Goal: Information Seeking & Learning: Learn about a topic

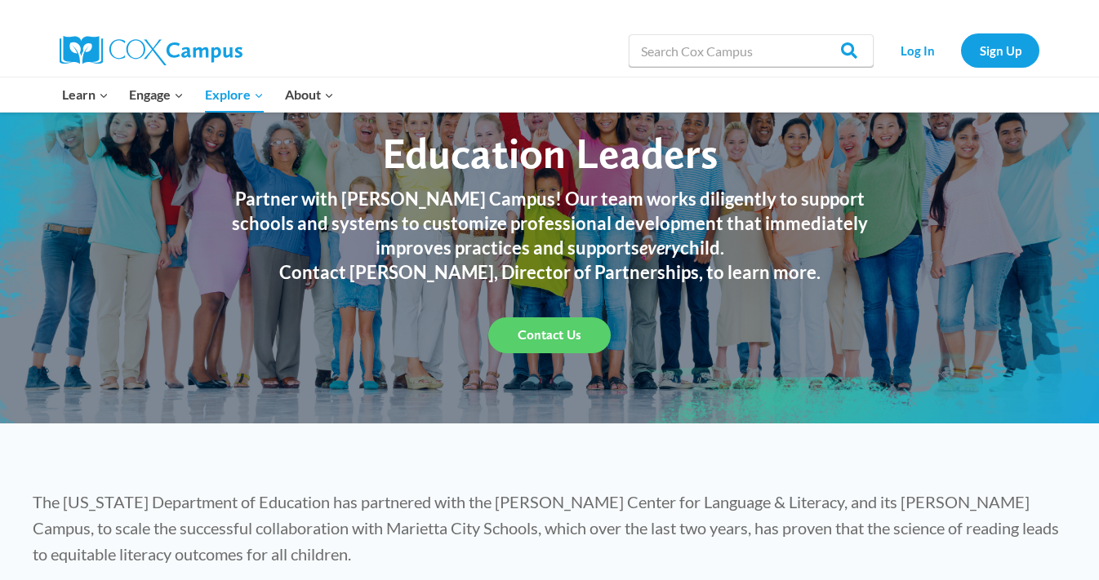
scroll to position [97, 0]
click at [68, 55] on img at bounding box center [151, 50] width 183 height 29
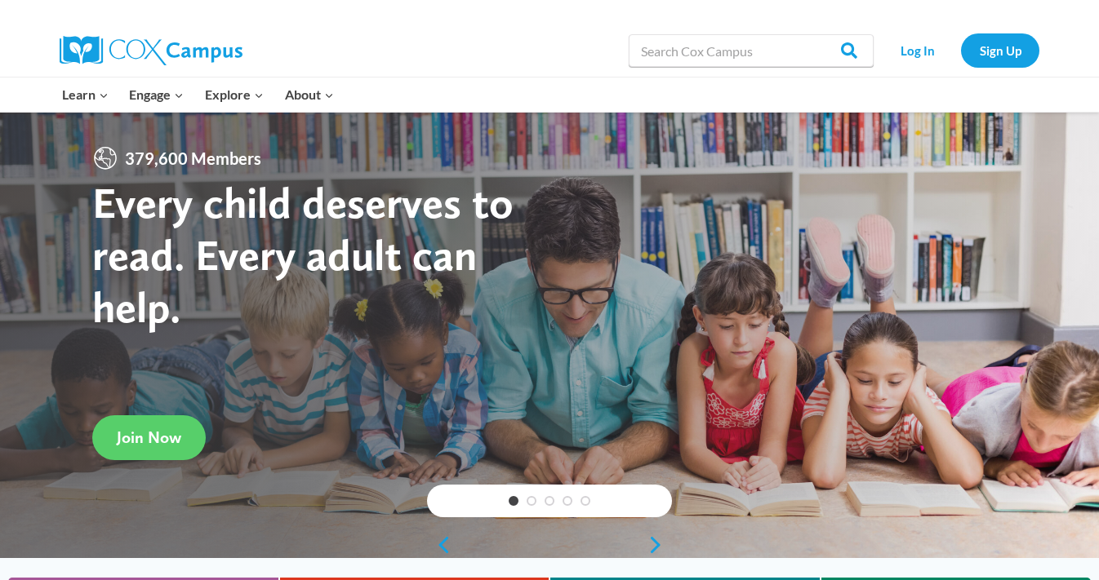
click at [100, 42] on img at bounding box center [151, 50] width 183 height 29
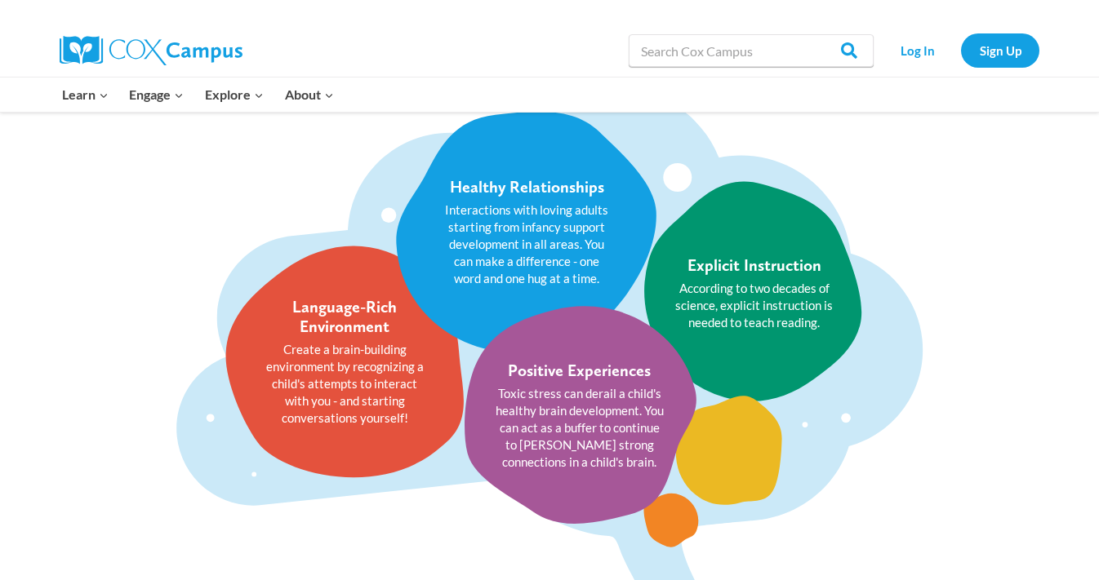
scroll to position [1978, 0]
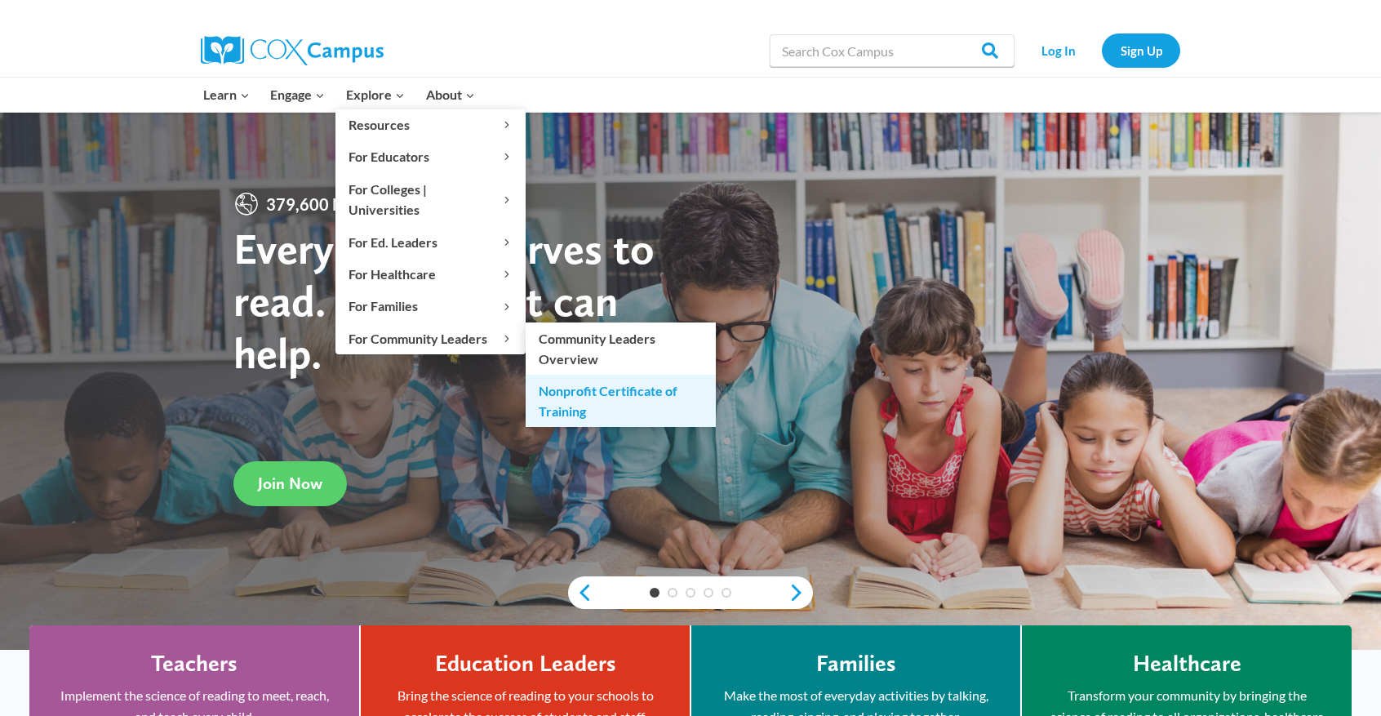
click at [638, 375] on link "Nonprofit Certificate of Training" at bounding box center [621, 401] width 190 height 52
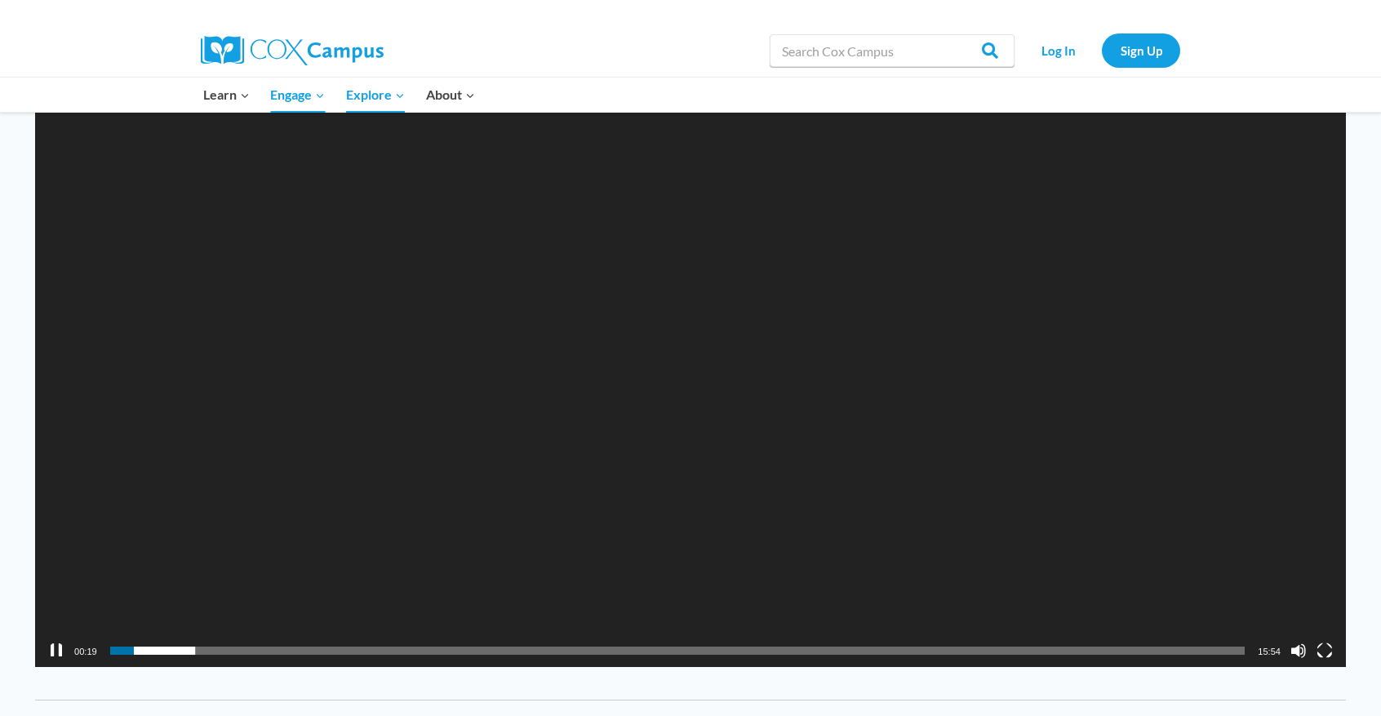
scroll to position [1768, 0]
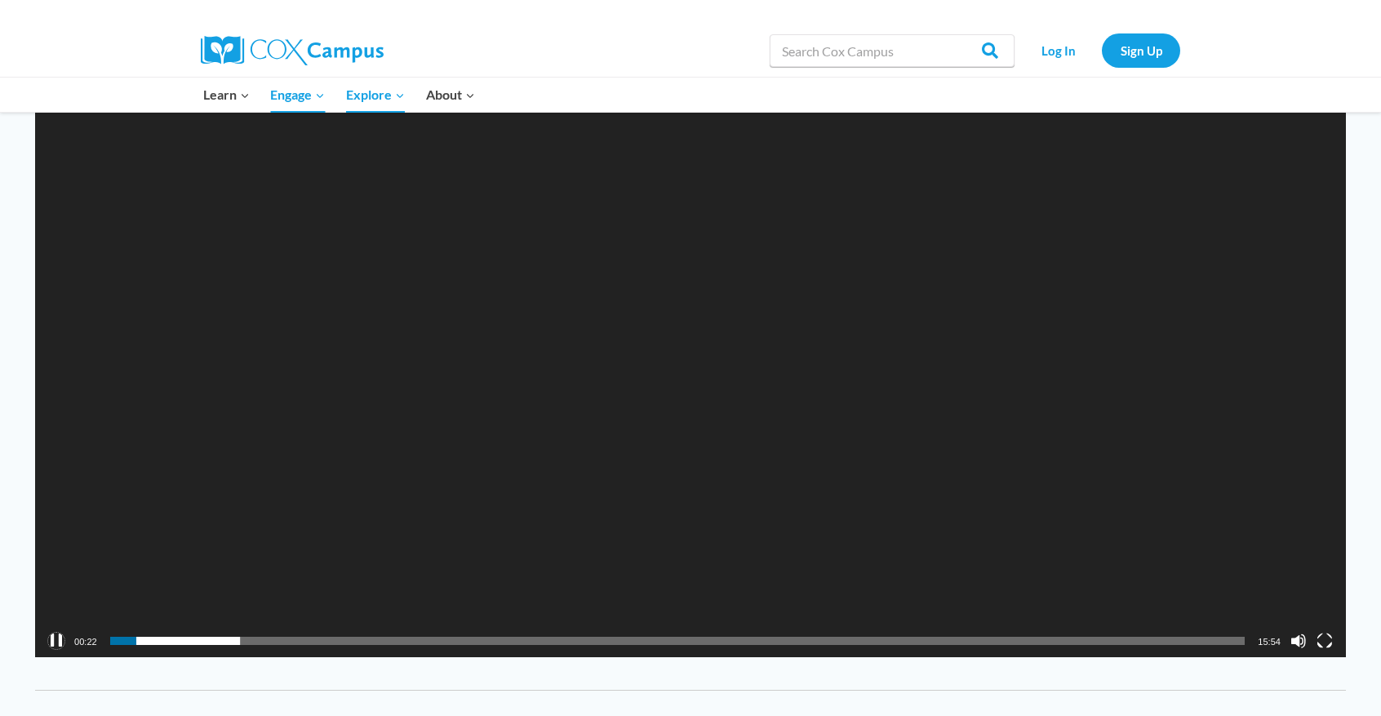
click at [51, 633] on button "Pause" at bounding box center [56, 641] width 16 height 16
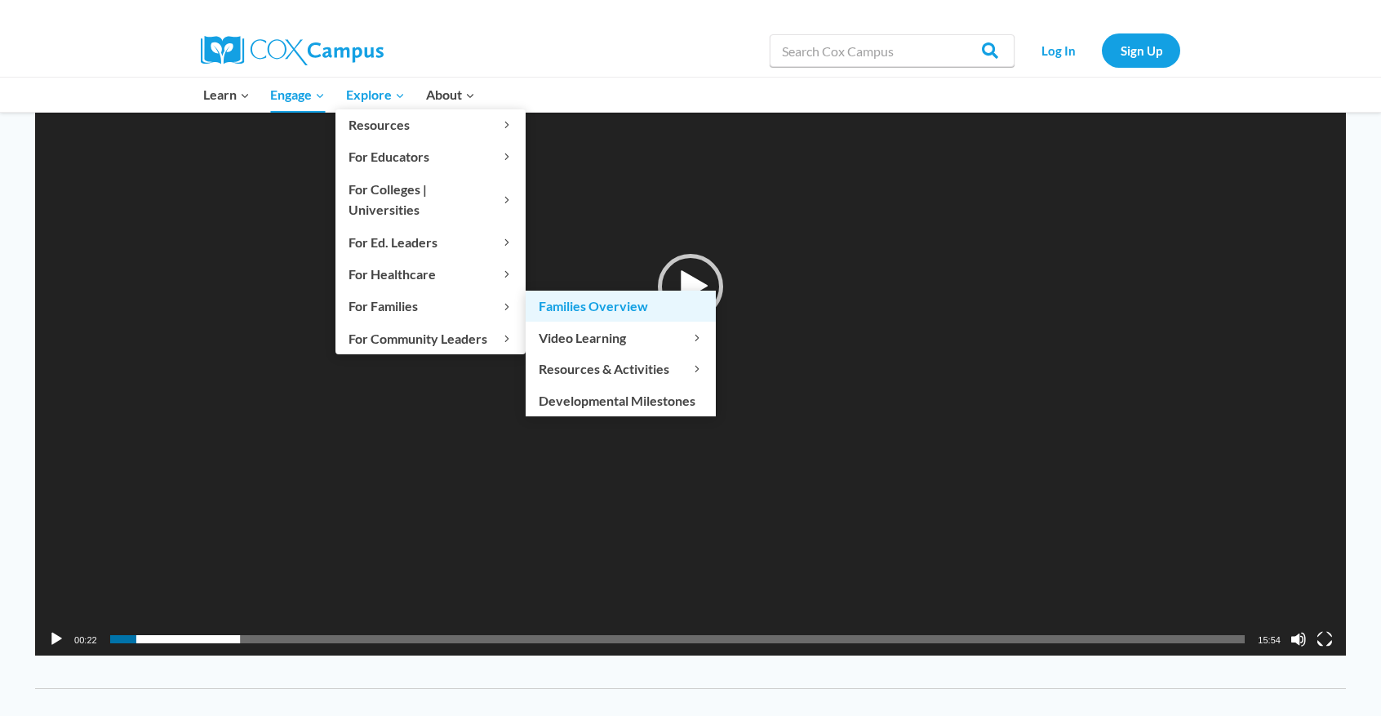
click at [561, 291] on link "Families Overview" at bounding box center [621, 306] width 190 height 31
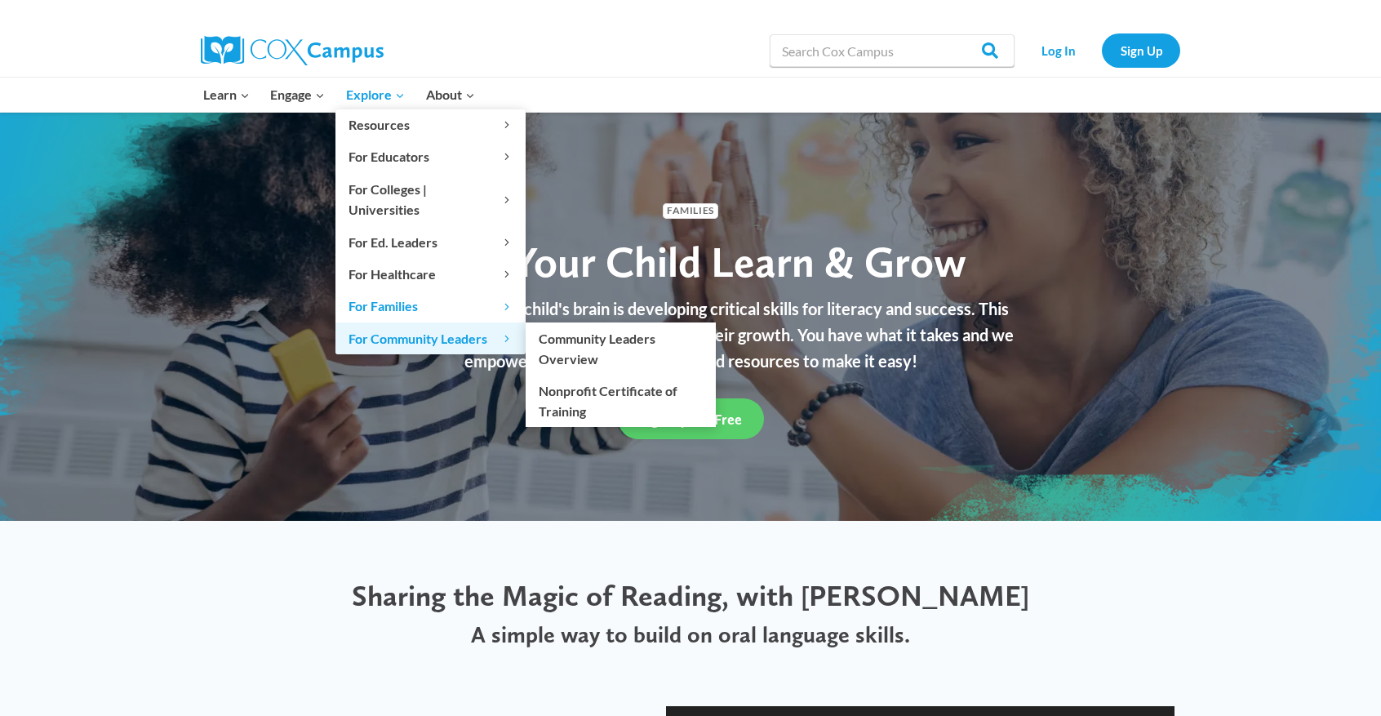
click at [403, 328] on span "For Community Leaders Expand" at bounding box center [431, 338] width 164 height 21
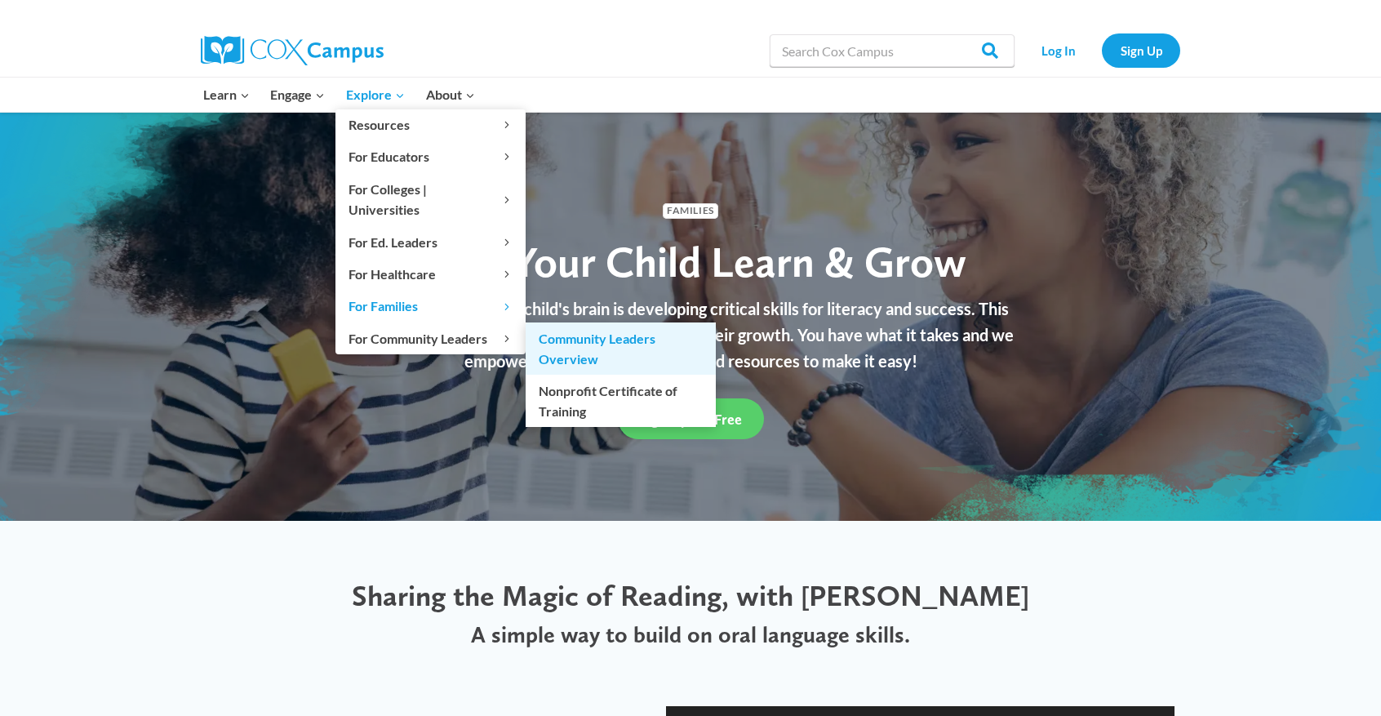
click at [568, 322] on link "Community Leaders Overview" at bounding box center [621, 348] width 190 height 52
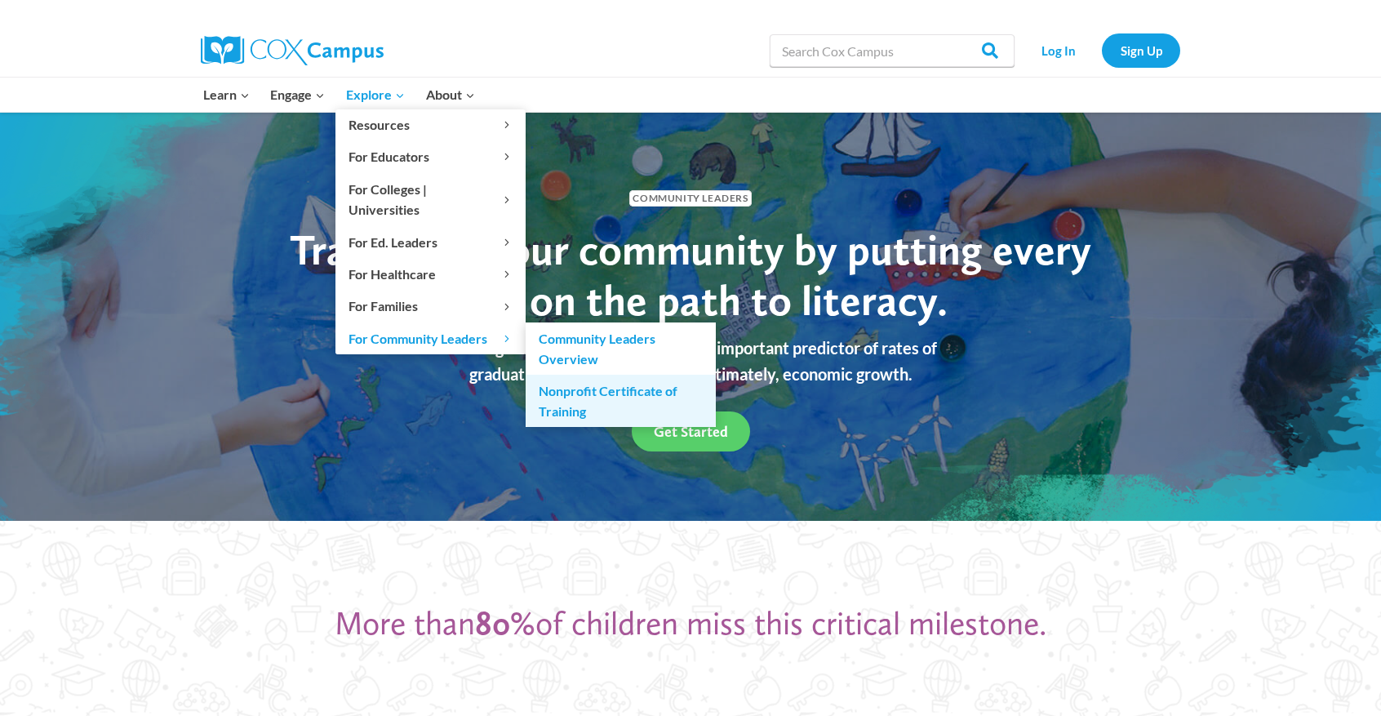
click at [563, 375] on link "Nonprofit Certificate of Training" at bounding box center [621, 401] width 190 height 52
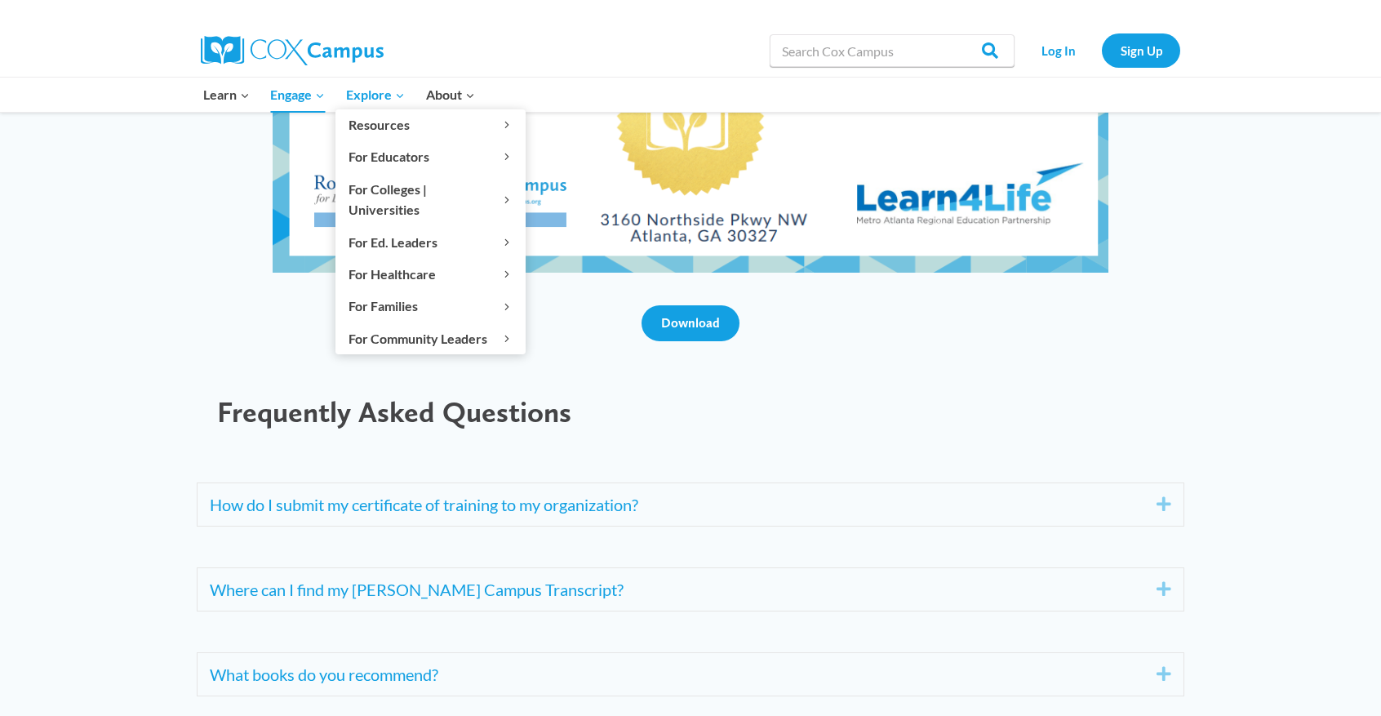
scroll to position [5848, 0]
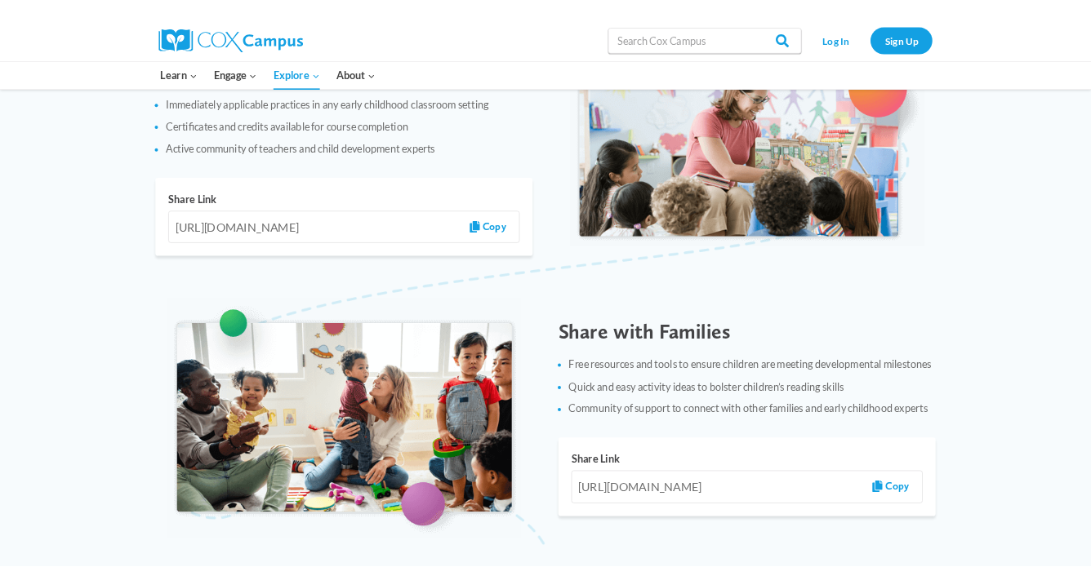
scroll to position [1415, 0]
